Goal: Obtain resource: Download file/media

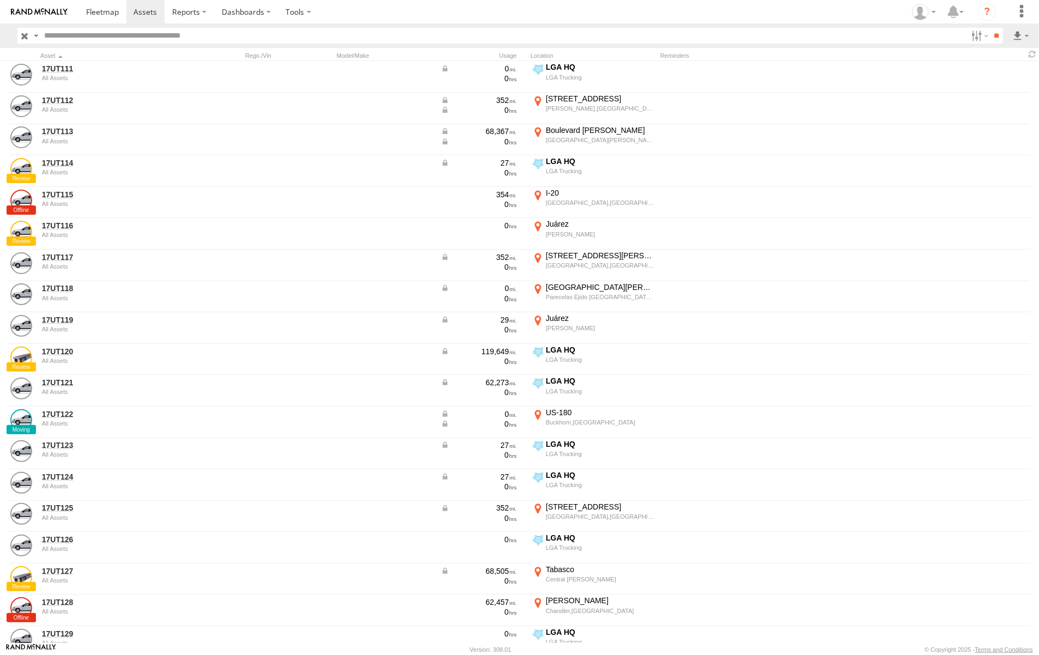
scroll to position [9, 0]
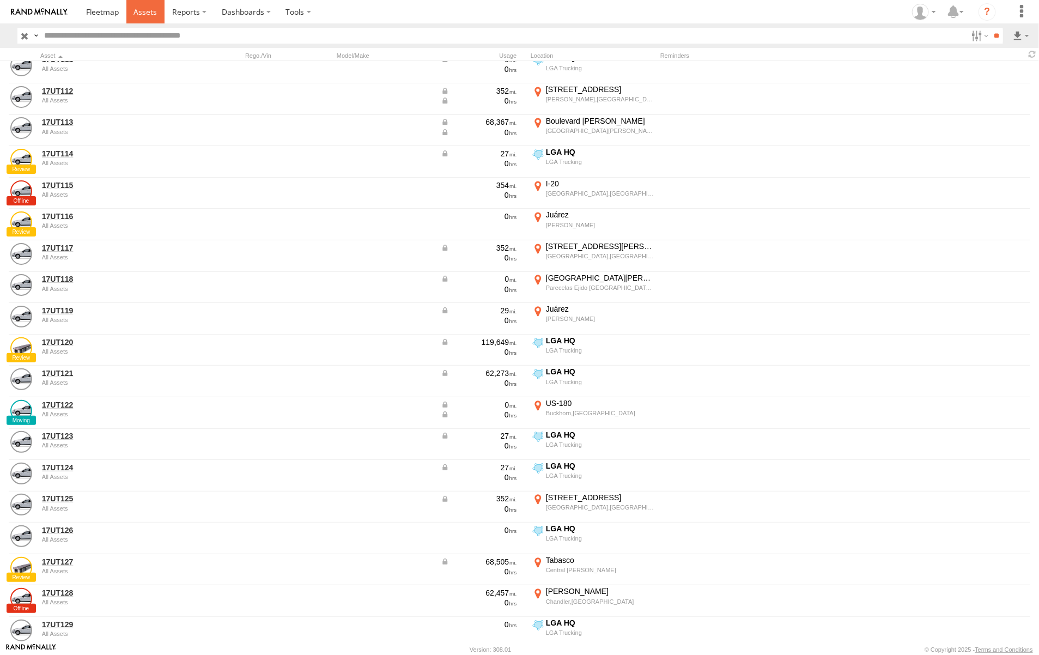
click at [146, 10] on span at bounding box center [144, 12] width 23 height 10
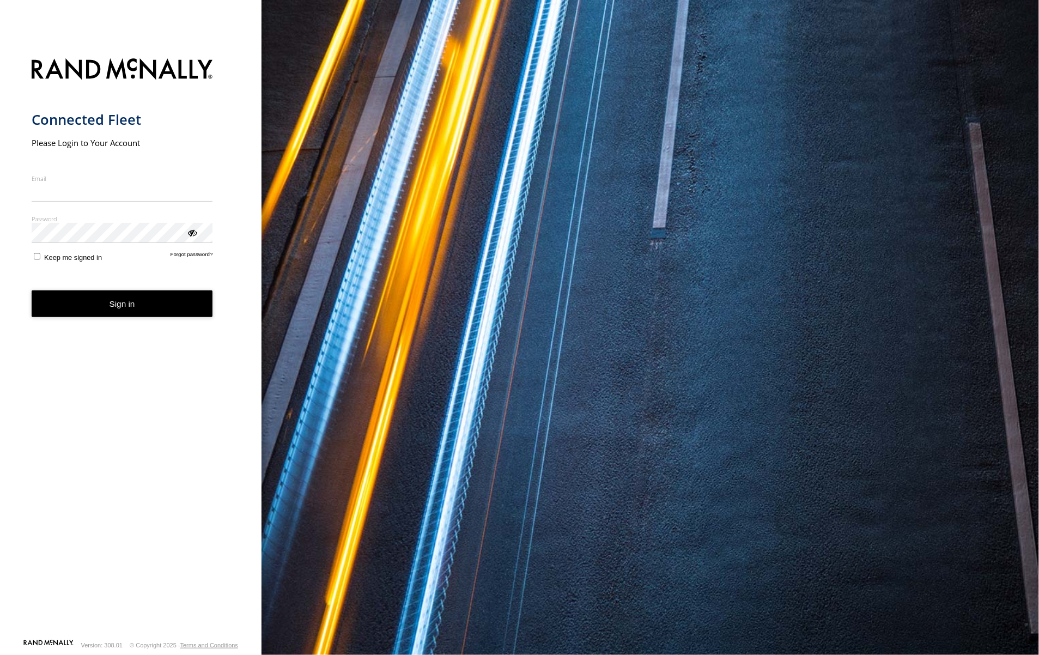
type input "**********"
click at [134, 312] on button "Sign in" at bounding box center [122, 303] width 181 height 27
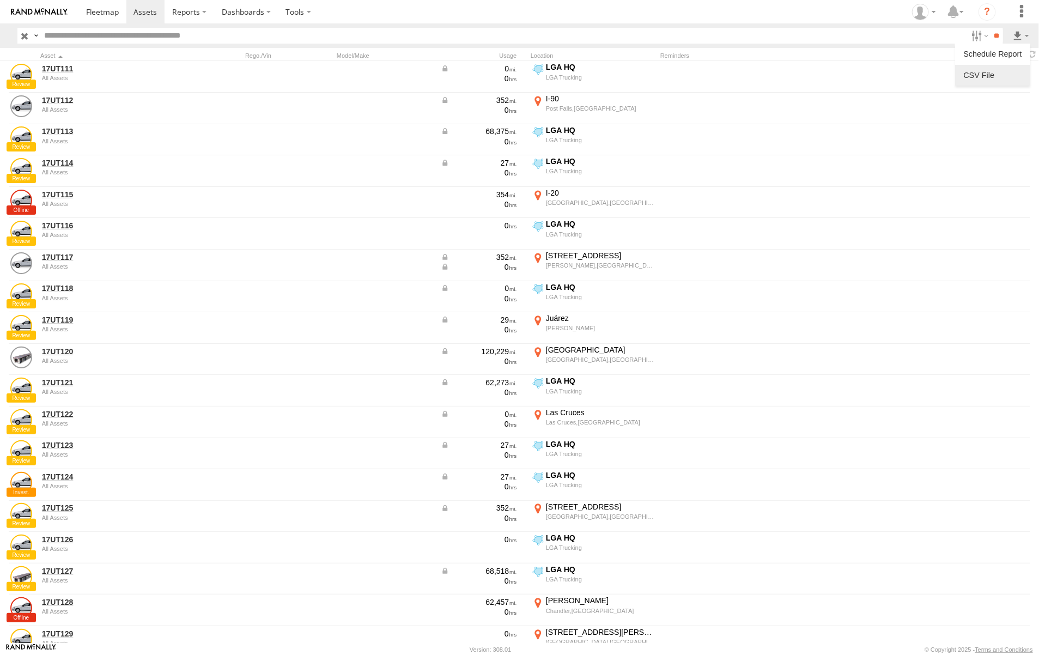
click at [989, 71] on label at bounding box center [992, 75] width 66 height 16
click at [0, 0] on button "Export" at bounding box center [0, 0] width 0 height 0
